Goal: Task Accomplishment & Management: Manage account settings

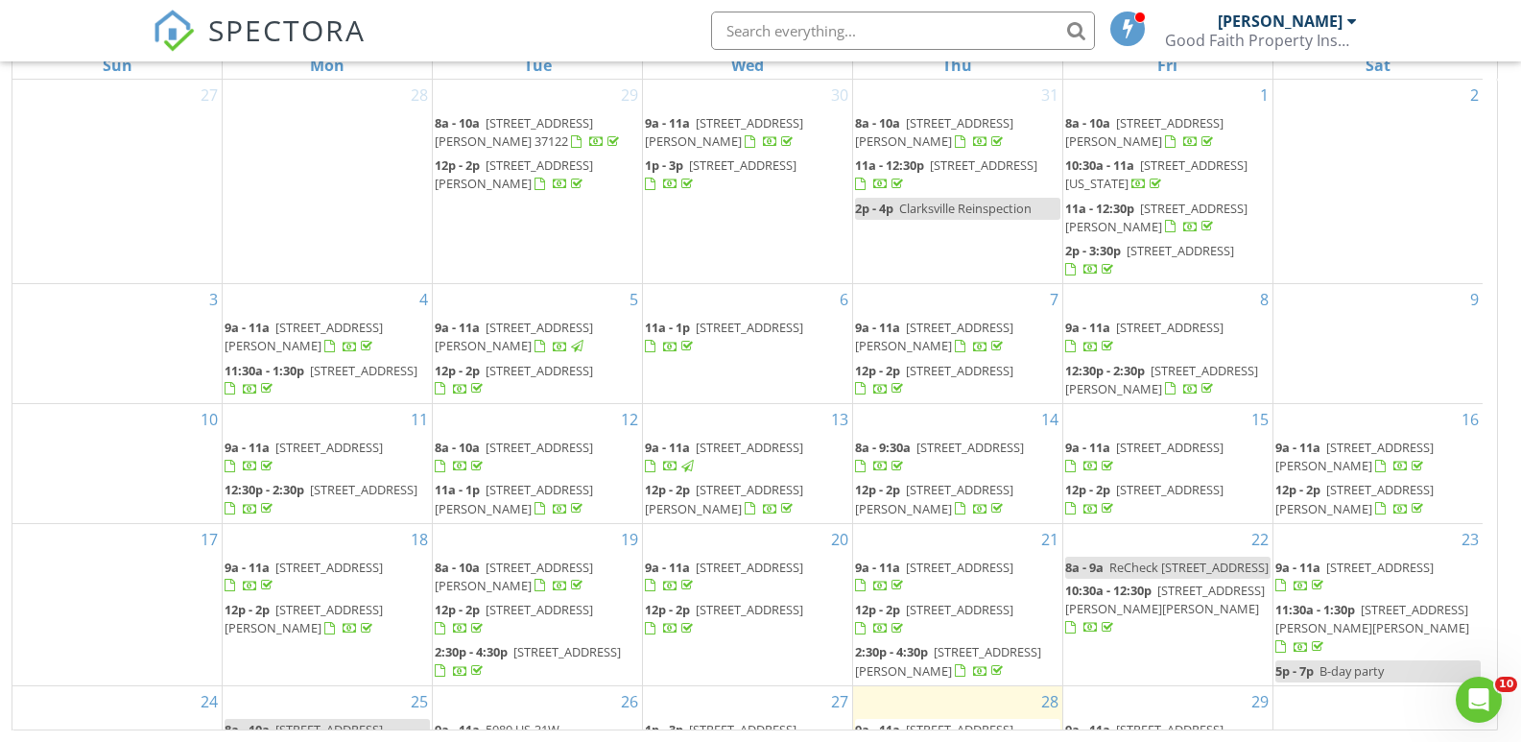
scroll to position [170, 0]
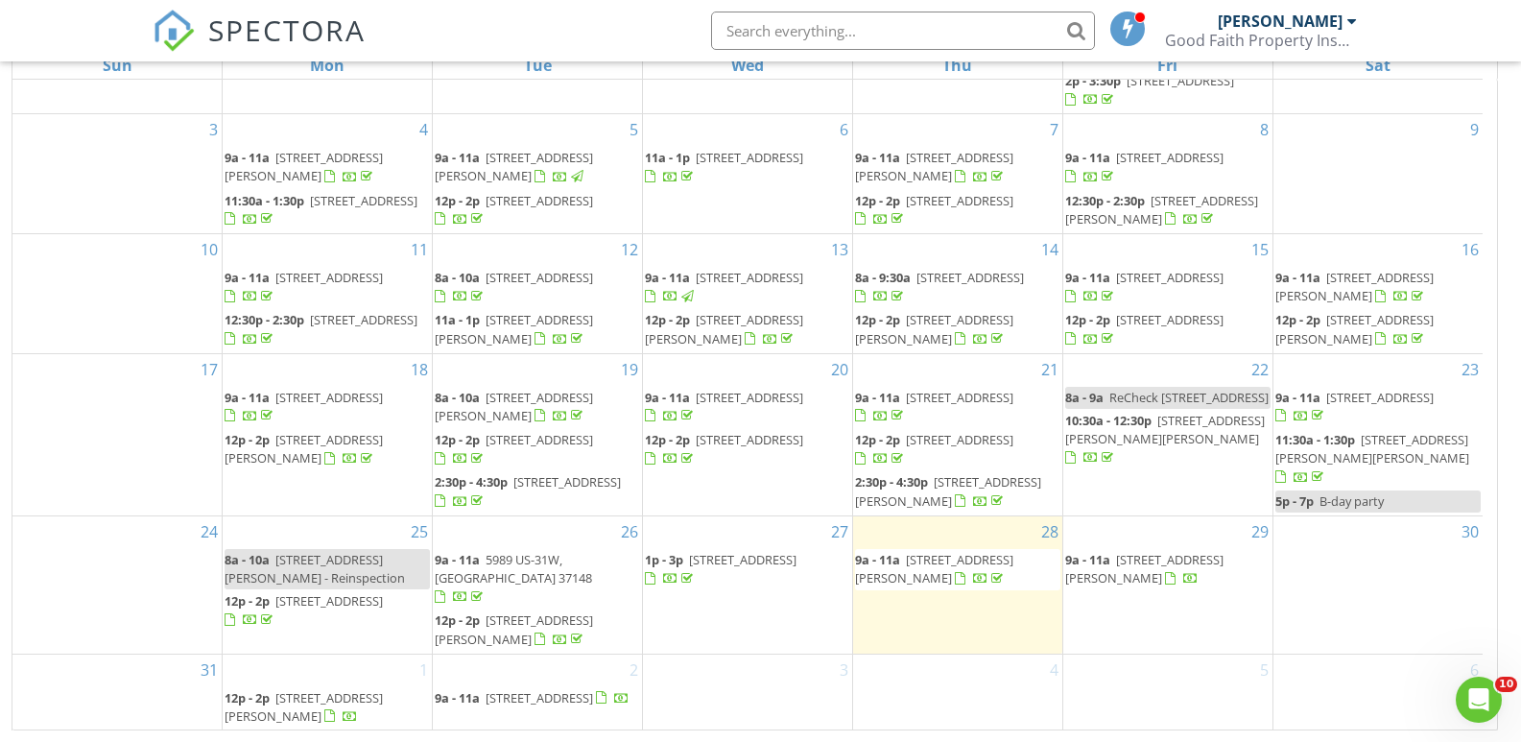
click at [342, 609] on span "2854 Highland Rd, Lafayette 37083" at bounding box center [328, 600] width 107 height 17
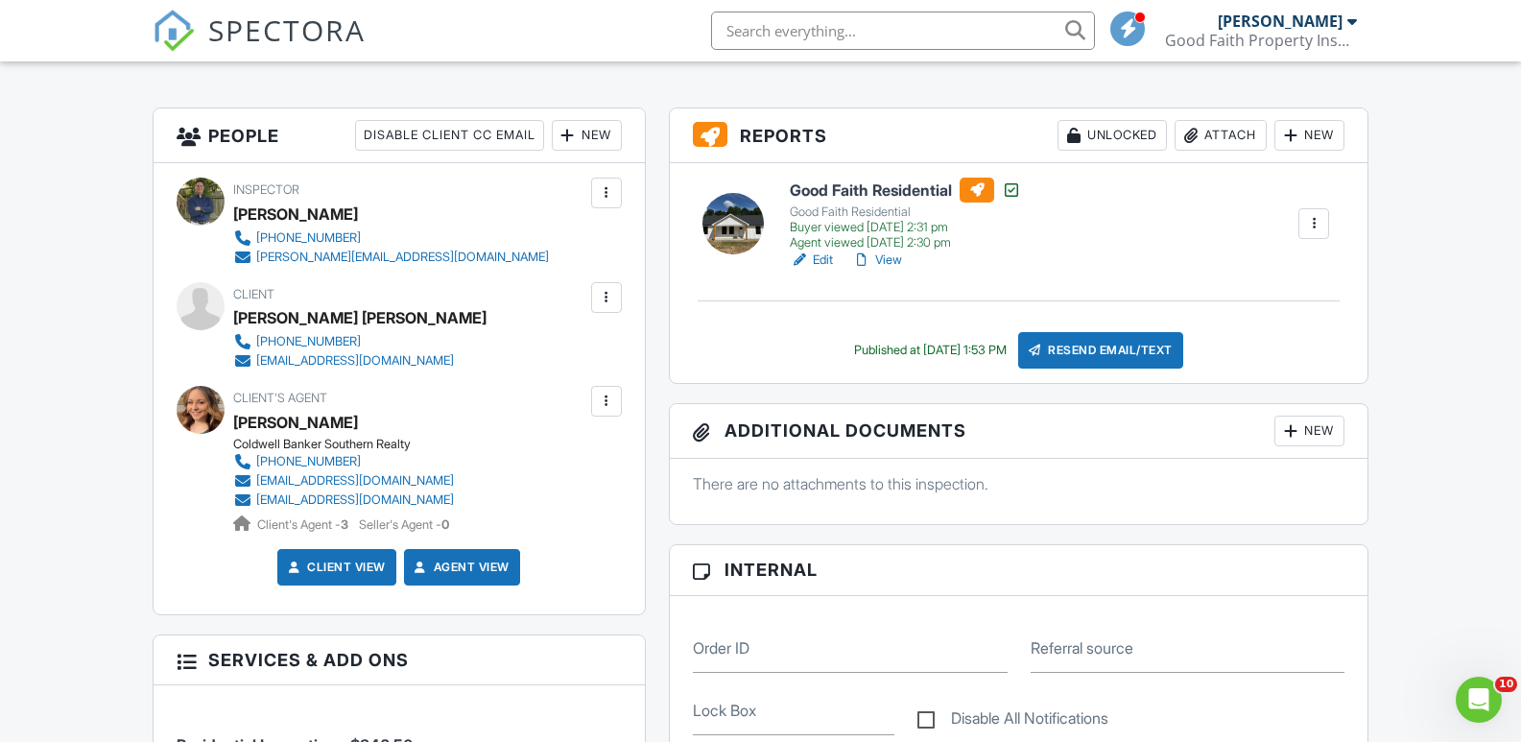
scroll to position [480, 0]
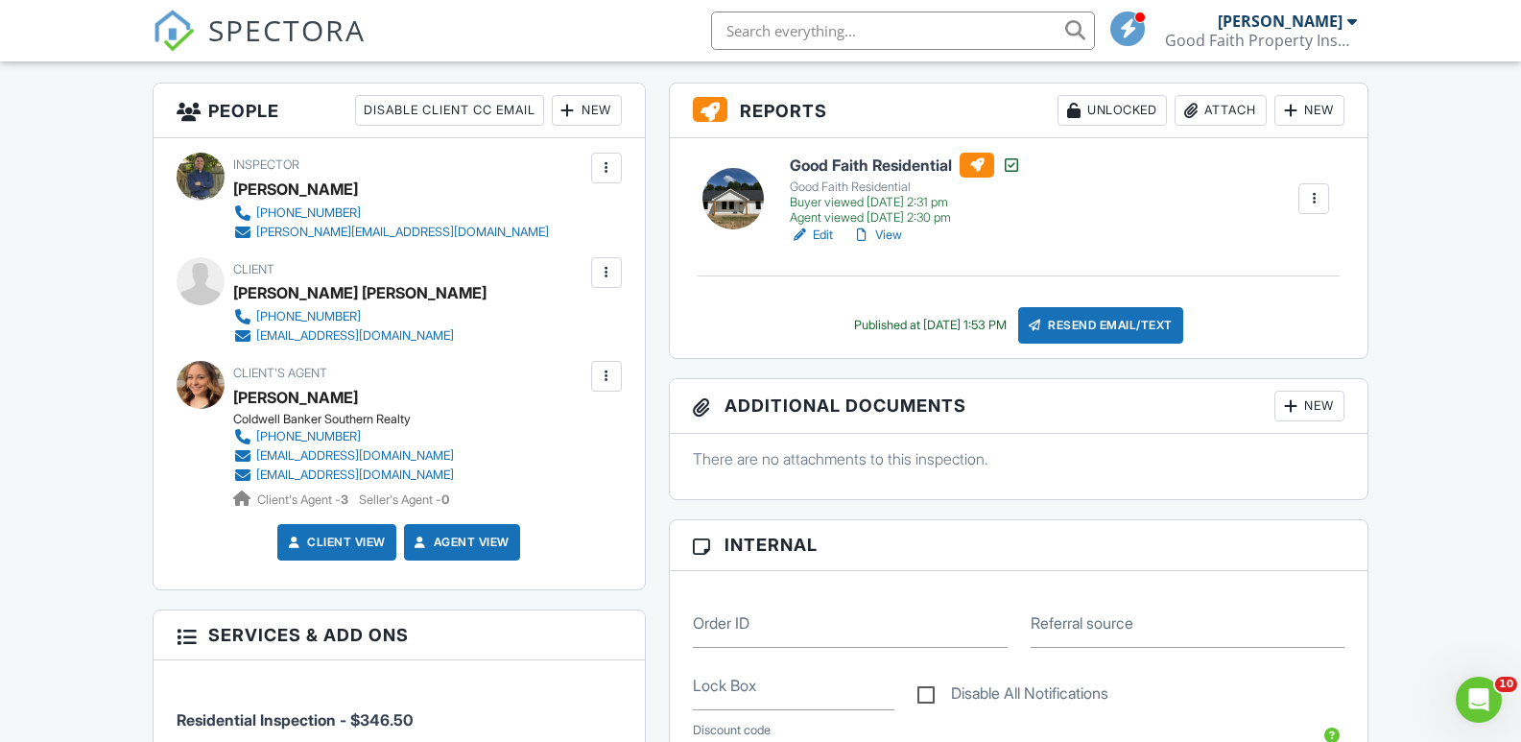
click at [604, 273] on div at bounding box center [606, 272] width 19 height 19
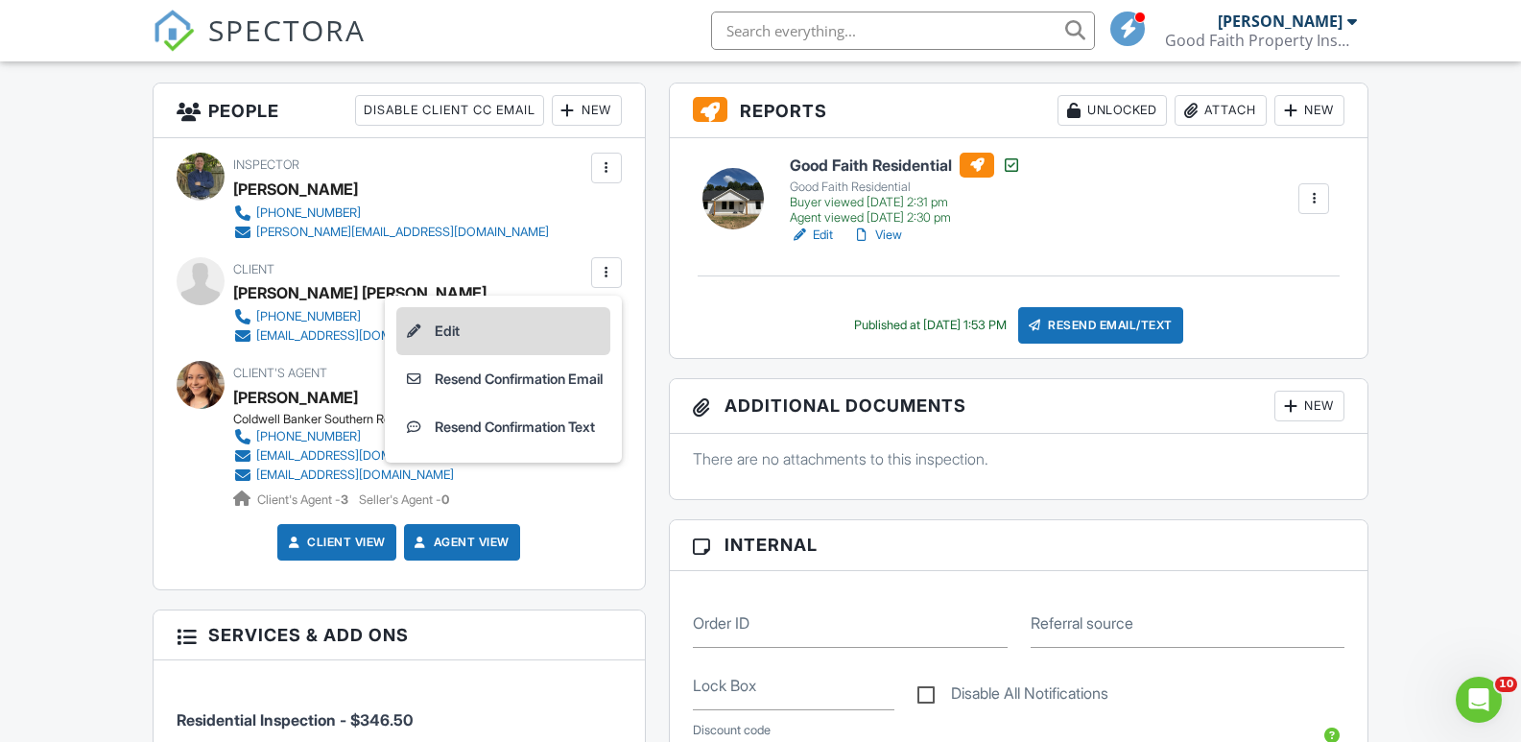
click at [498, 328] on li "Edit" at bounding box center [503, 331] width 214 height 48
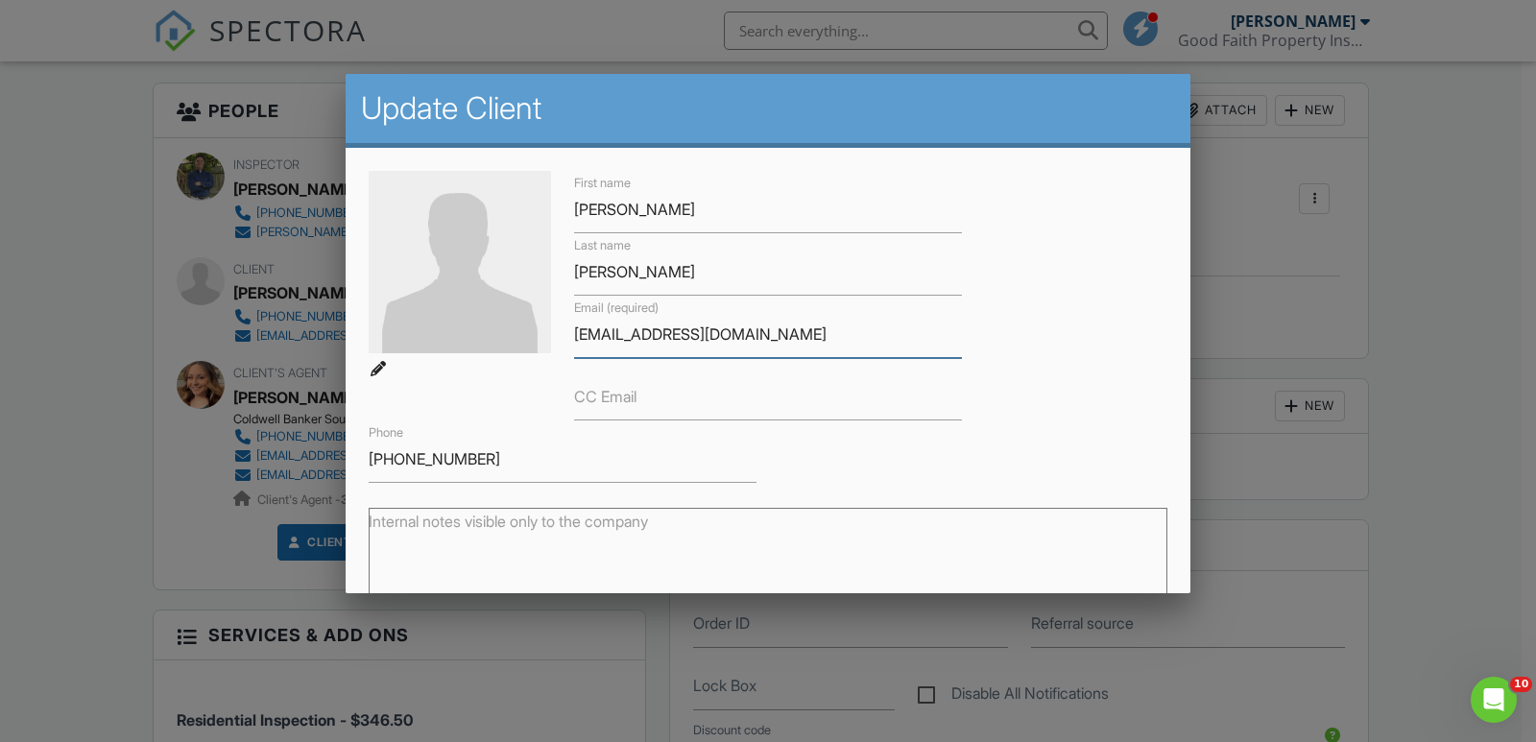
drag, startPoint x: 748, startPoint y: 335, endPoint x: 558, endPoint y: 335, distance: 190.0
click at [558, 335] on div "First name [PERSON_NAME] Last name [PERSON_NAME] Email (required) [EMAIL_ADDRES…" at bounding box center [768, 327] width 822 height 312
click at [126, 385] on div at bounding box center [768, 367] width 1536 height 927
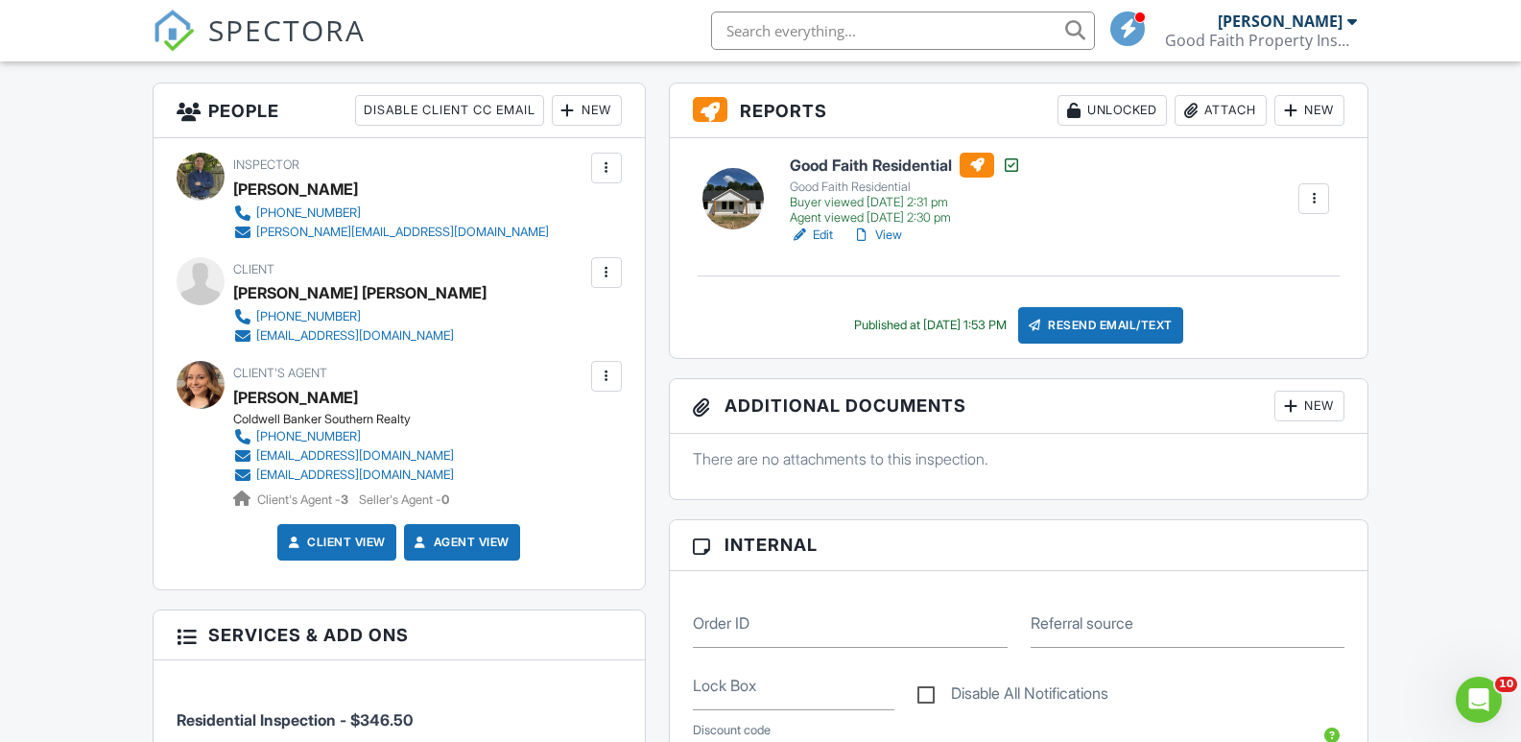
scroll to position [0, 0]
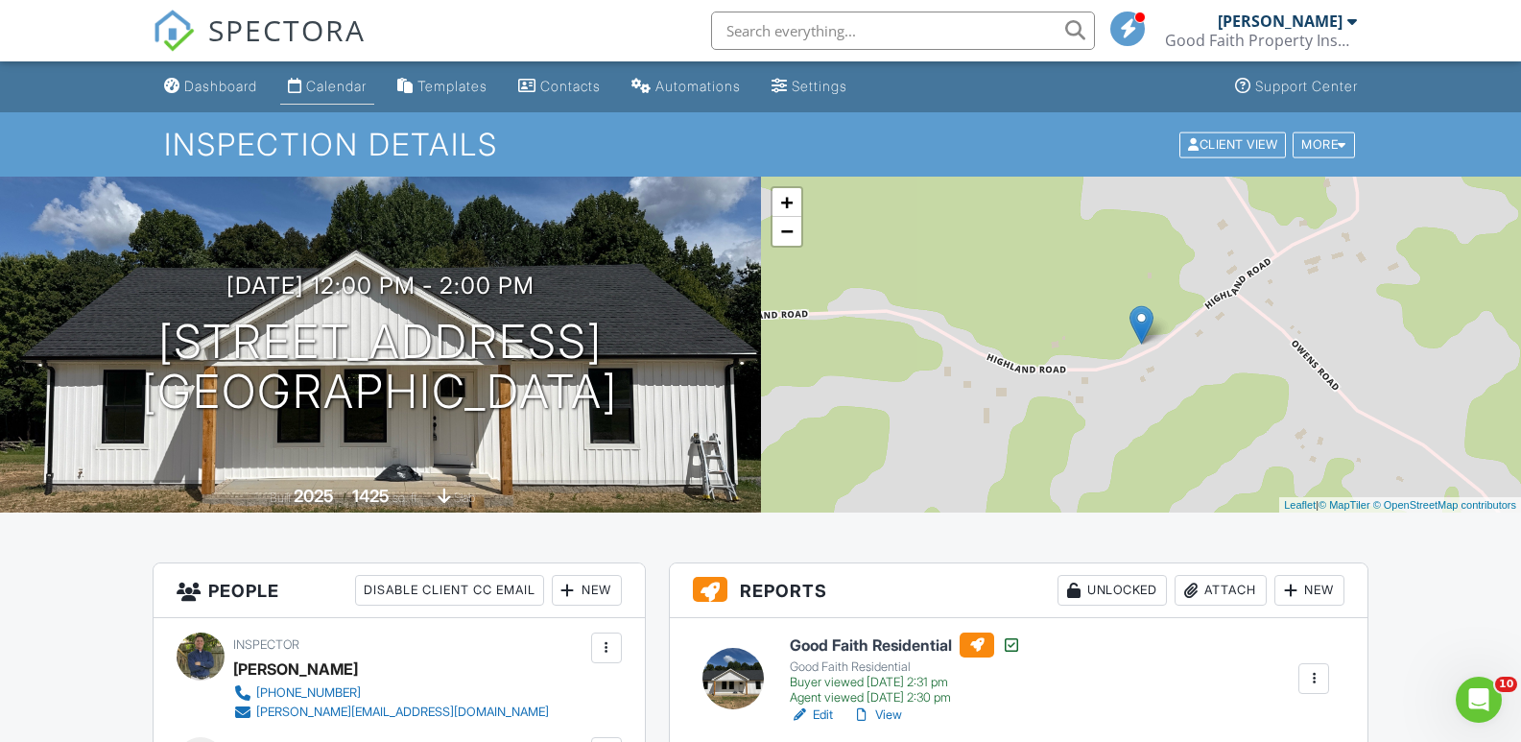
click at [355, 84] on div "Calendar" at bounding box center [336, 86] width 60 height 16
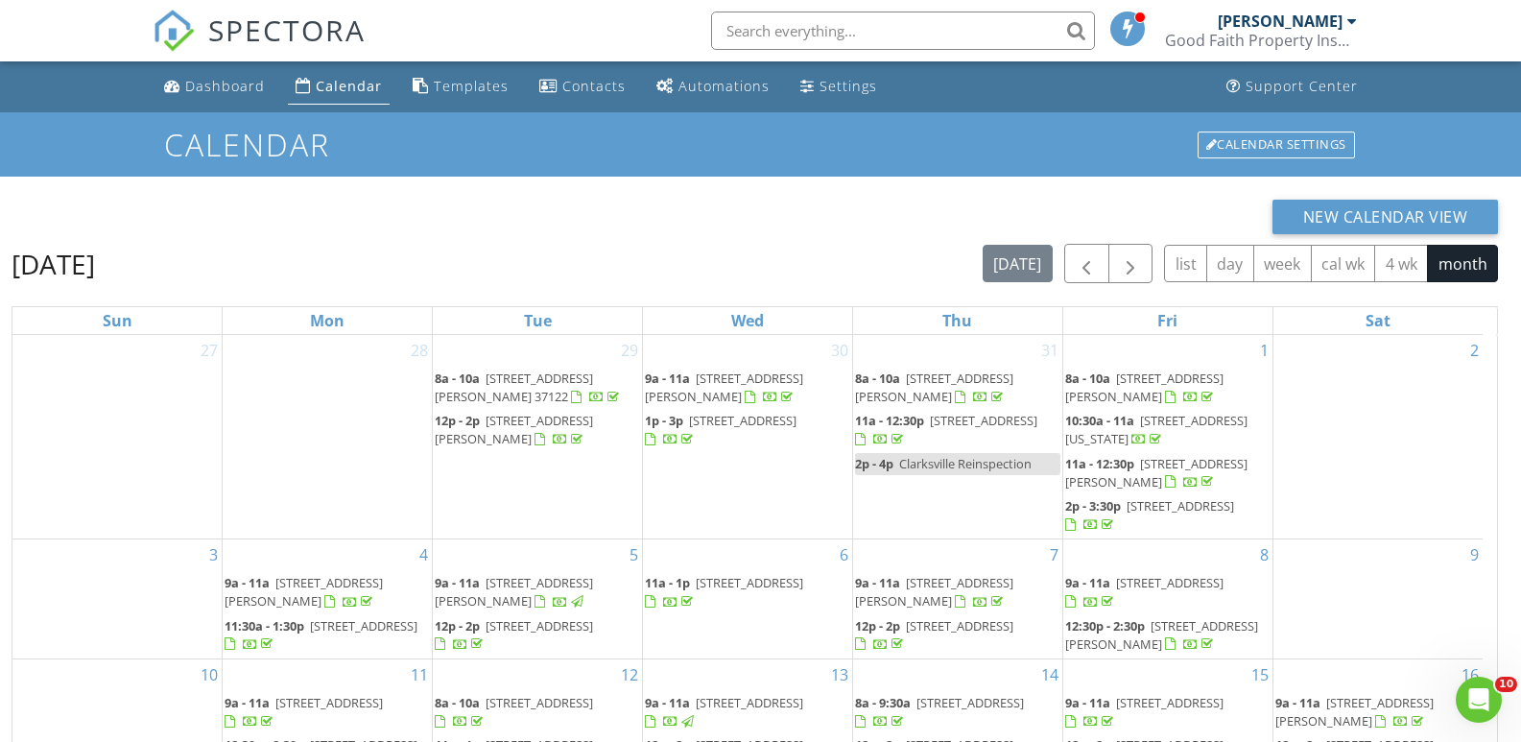
click at [1516, 219] on div "New Calendar View August 2025 today list day week cal wk 4 wk month Sun Mon Tue…" at bounding box center [760, 587] width 1521 height 821
click at [1129, 270] on span "button" at bounding box center [1130, 263] width 23 height 23
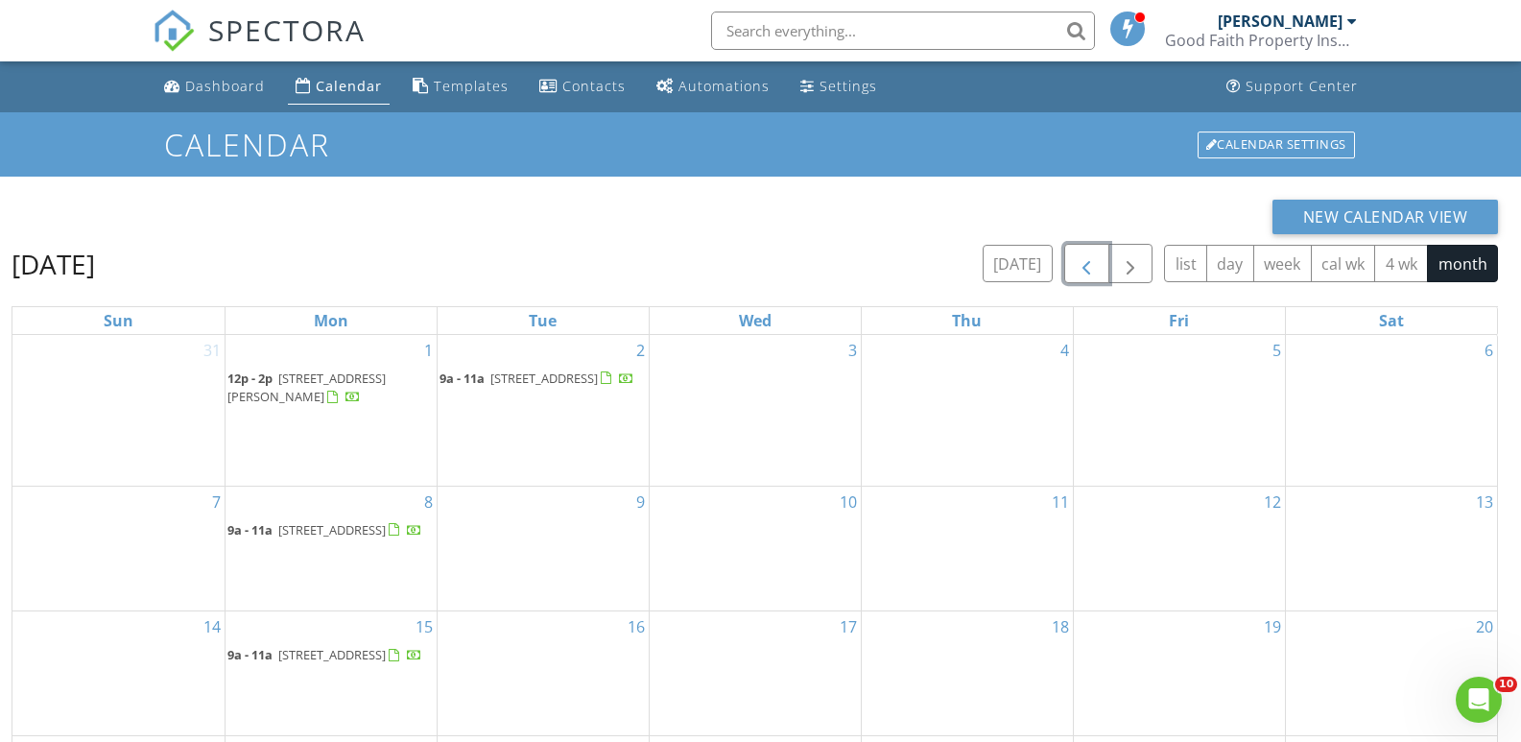
click at [1085, 270] on span "button" at bounding box center [1086, 263] width 23 height 23
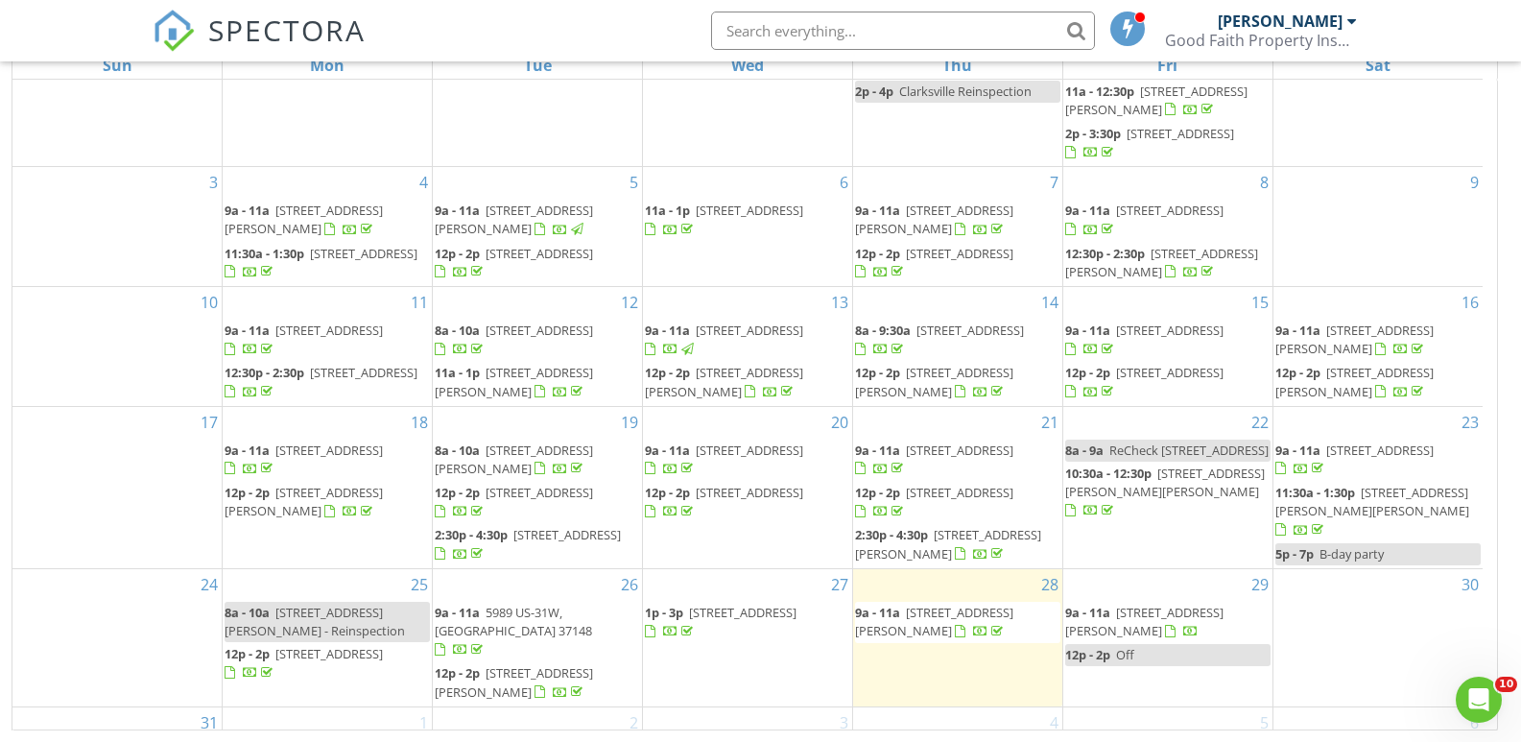
scroll to position [170, 0]
